Goal: Task Accomplishment & Management: Manage account settings

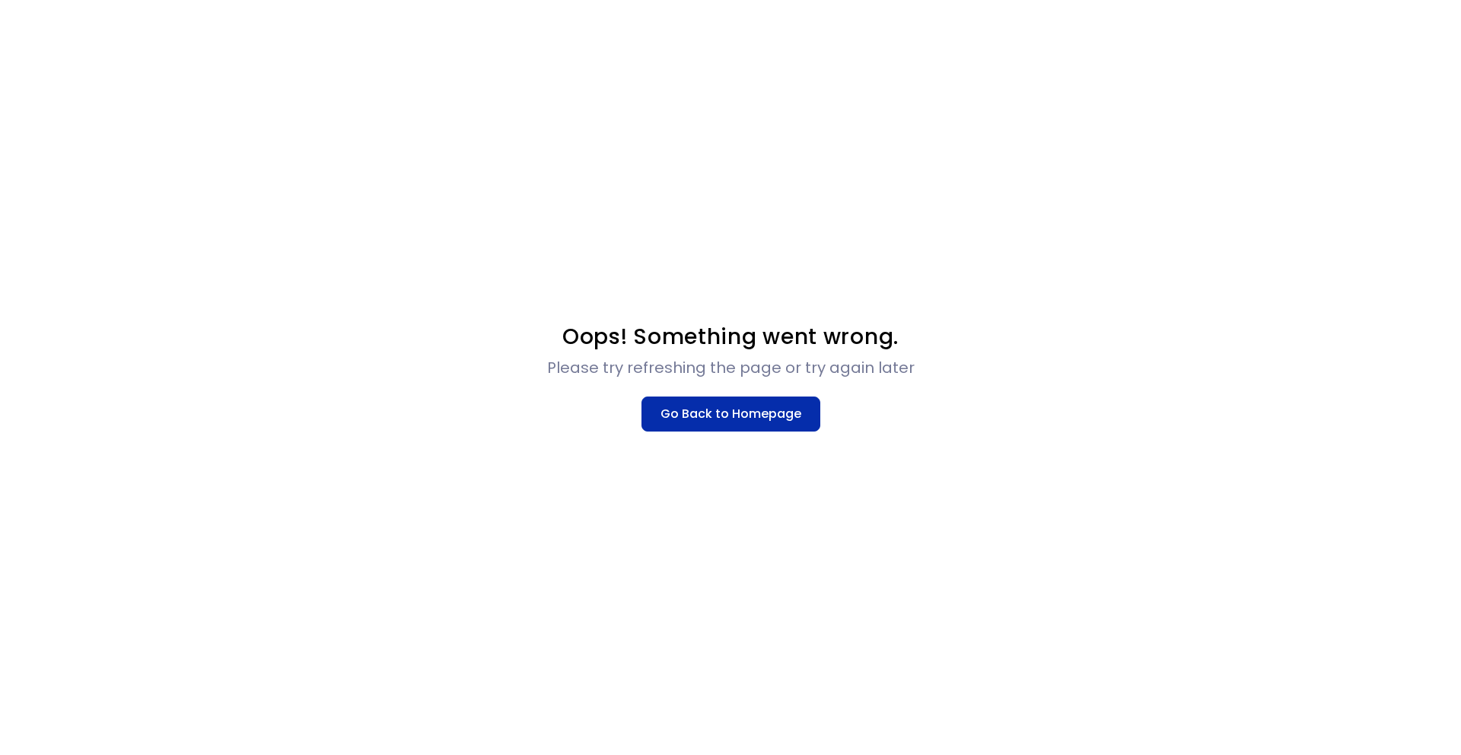
click at [779, 412] on button "Go Back to Homepage" at bounding box center [731, 414] width 179 height 35
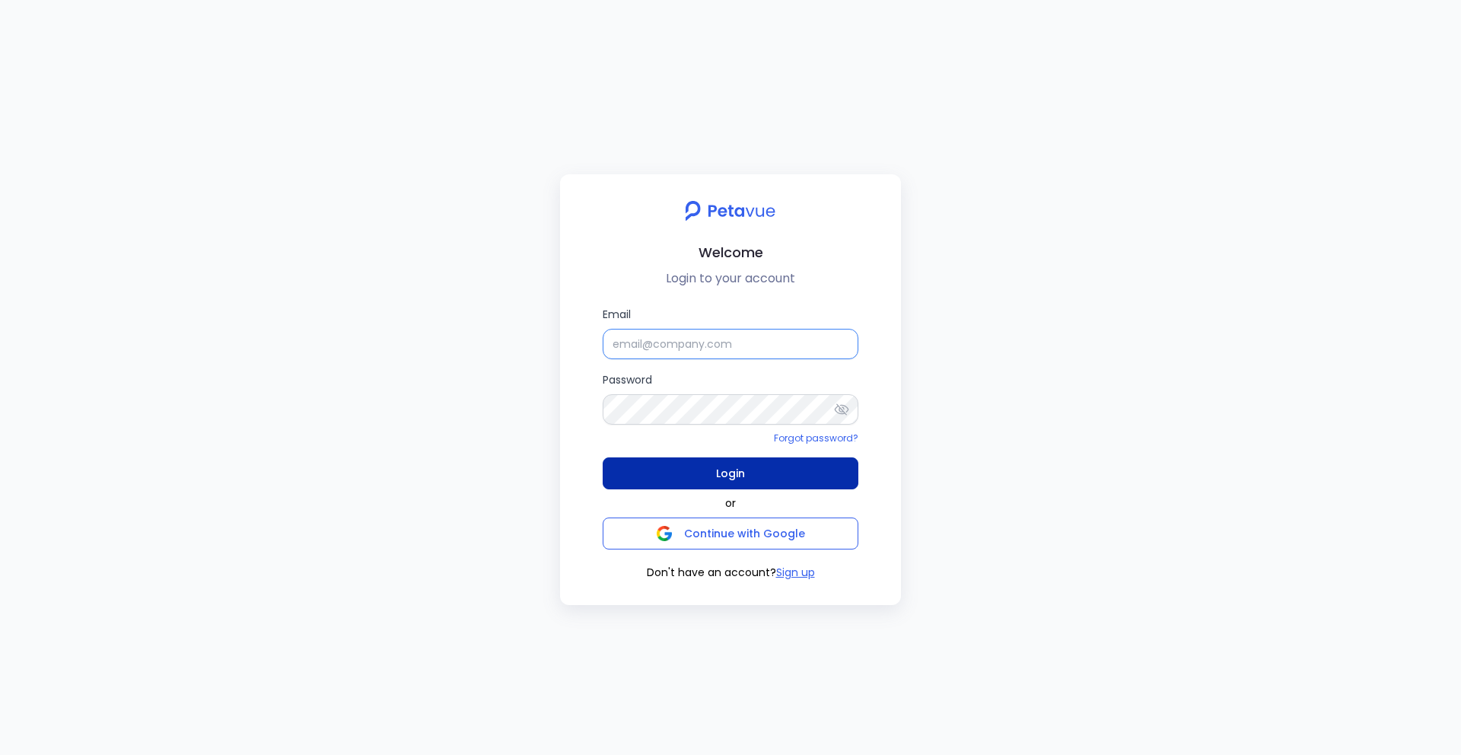
type input "[EMAIL_ADDRESS][DOMAIN_NAME]"
click at [740, 463] on span "Login" at bounding box center [730, 473] width 29 height 21
